Goal: Browse casually

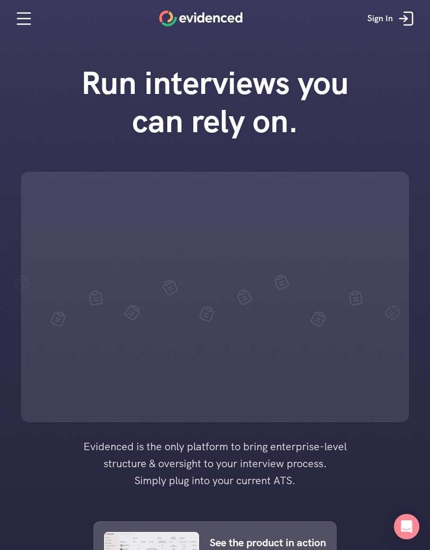
click at [417, 536] on div "Open Intercom Messenger" at bounding box center [406, 526] width 25 height 25
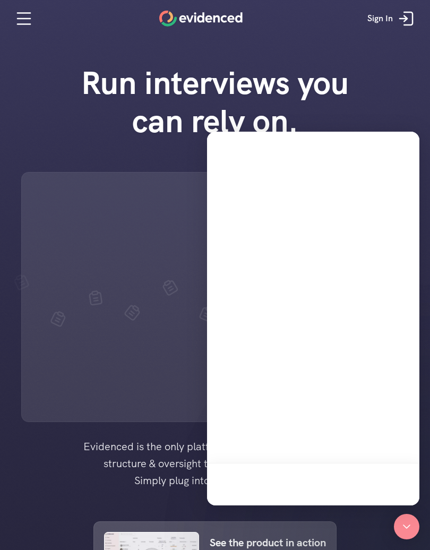
click at [419, 518] on div "Open Intercom Messenger" at bounding box center [406, 526] width 25 height 25
